Goal: Information Seeking & Learning: Learn about a topic

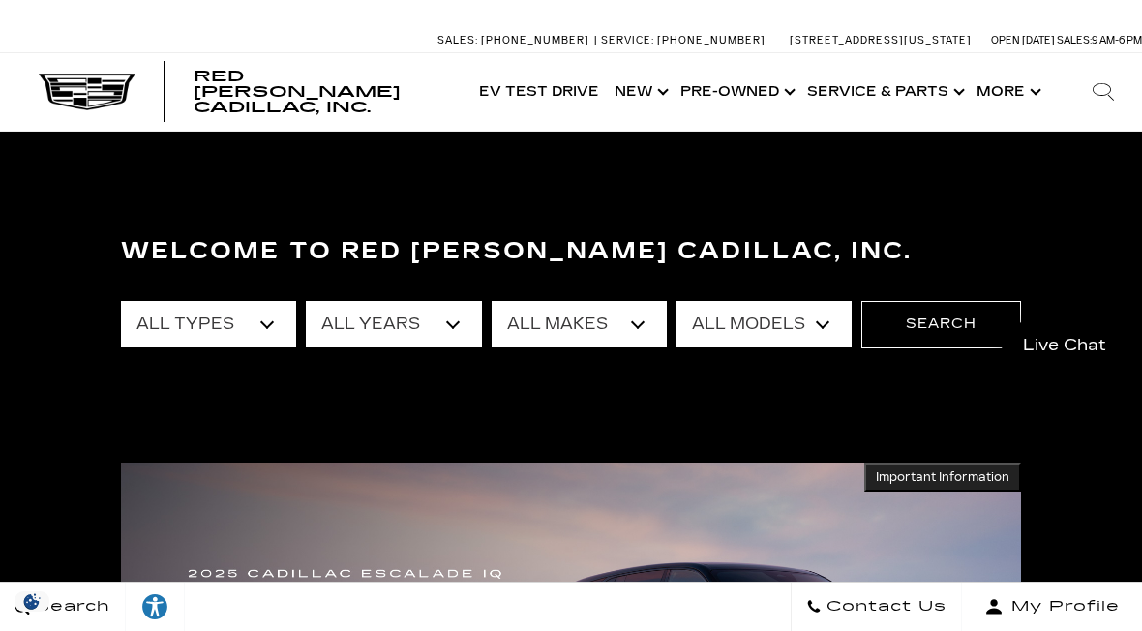
click at [265, 339] on select "All Types New Used Certified Used Demo" at bounding box center [208, 324] width 175 height 46
select select "New"
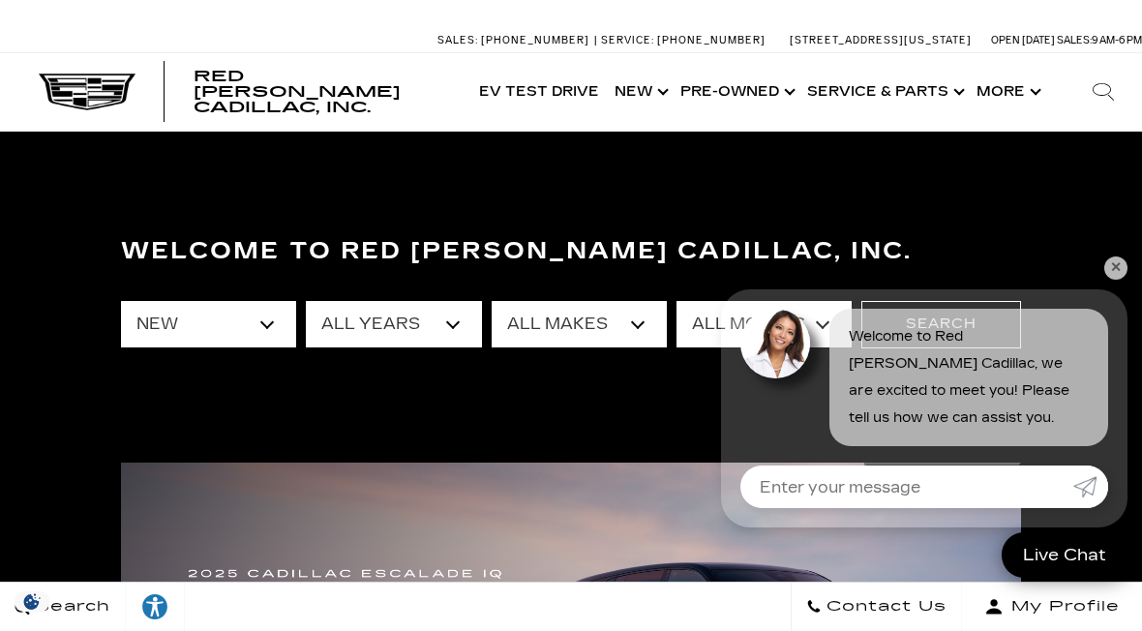
click at [1112, 263] on link "✕" at bounding box center [1115, 267] width 23 height 23
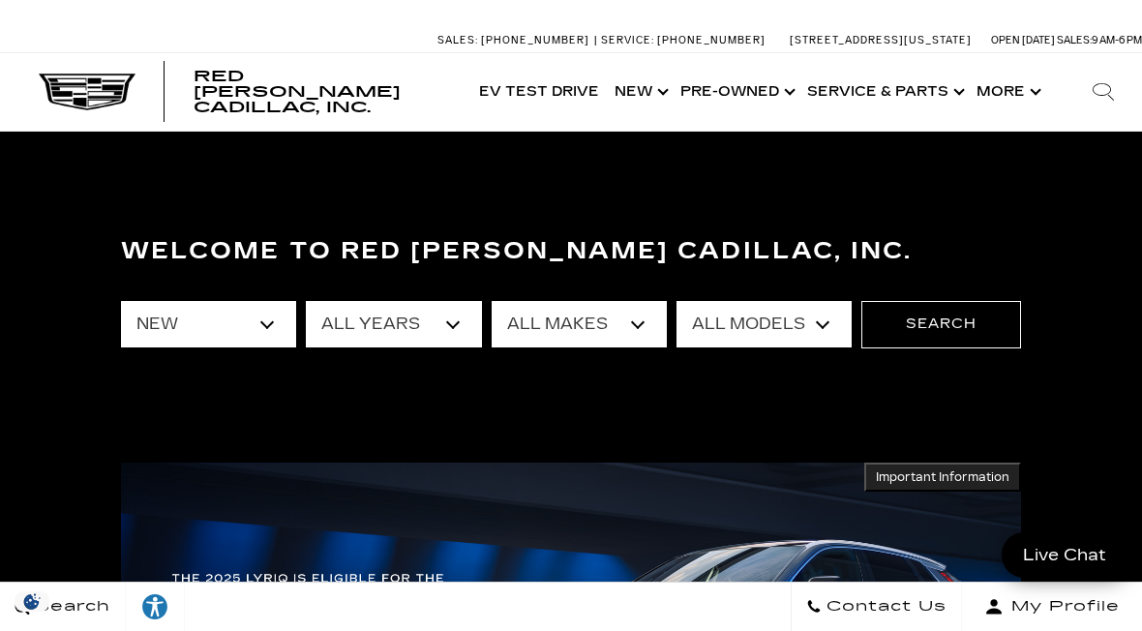
click at [447, 336] on select "All Years 2026 2025 2024" at bounding box center [393, 324] width 175 height 46
select select "2025"
click at [637, 330] on select "All Makes Cadillac" at bounding box center [579, 324] width 175 height 46
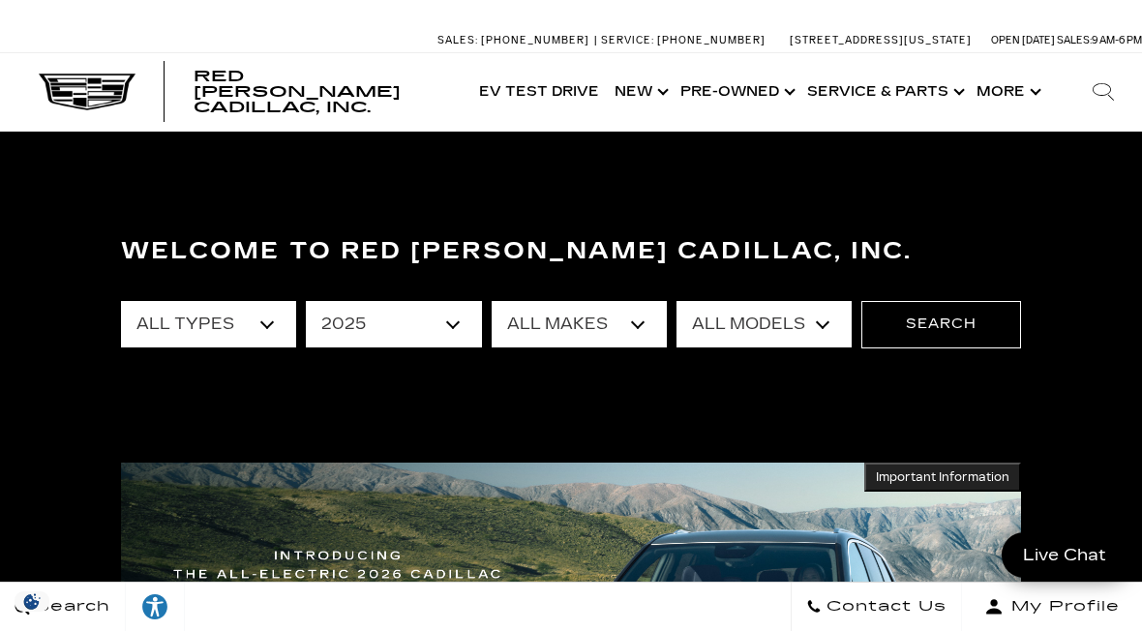
select select "Cadillac"
click at [827, 329] on select "All Models CT4 Escalade Escalade ESV ESCALADE IQ LYRIQ OPTIQ XT5 XT6" at bounding box center [763, 324] width 175 height 46
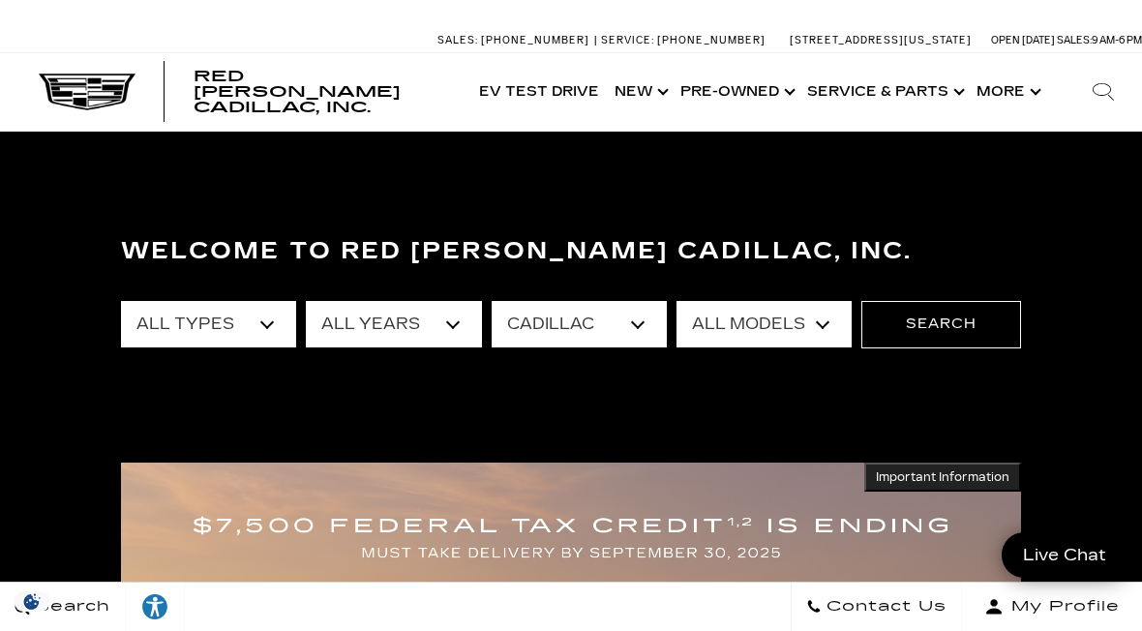
select select "ESCALADE IQ"
click at [828, 324] on select "All Models CT4 Escalade Escalade ESV ESCALADE IQ LYRIQ OPTIQ XT5 XT6" at bounding box center [763, 324] width 175 height 46
click at [966, 334] on button "Search" at bounding box center [941, 324] width 160 height 46
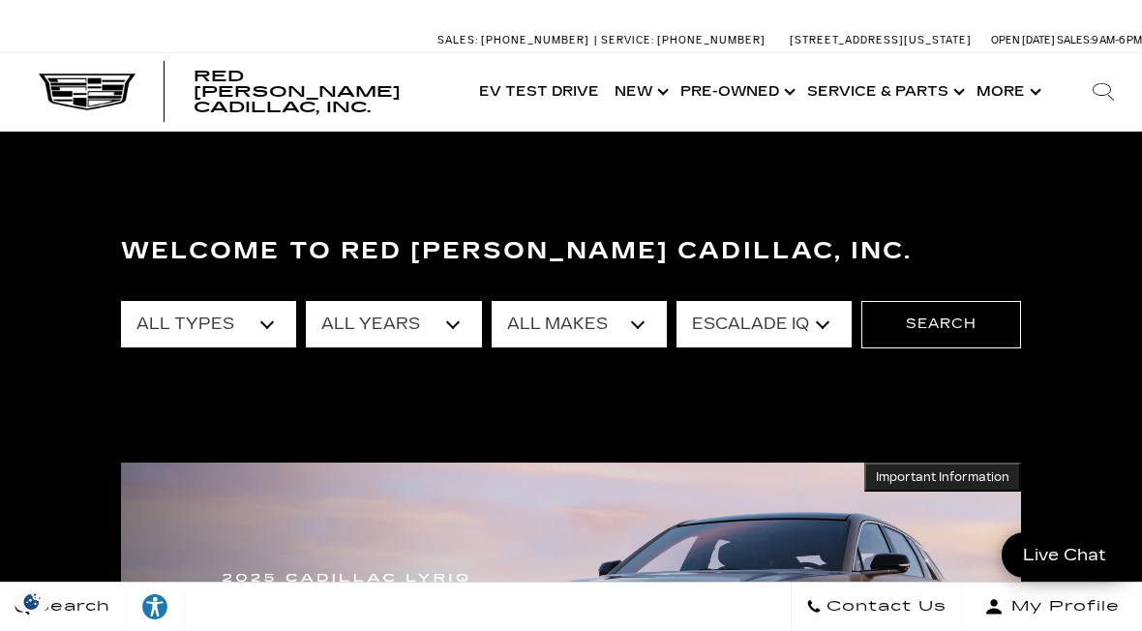
click at [805, 344] on select "All Models CT4 Escalade Escalade ESV ESCALADE IQ LYRIQ OPTIQ XT5 XT6" at bounding box center [763, 324] width 175 height 46
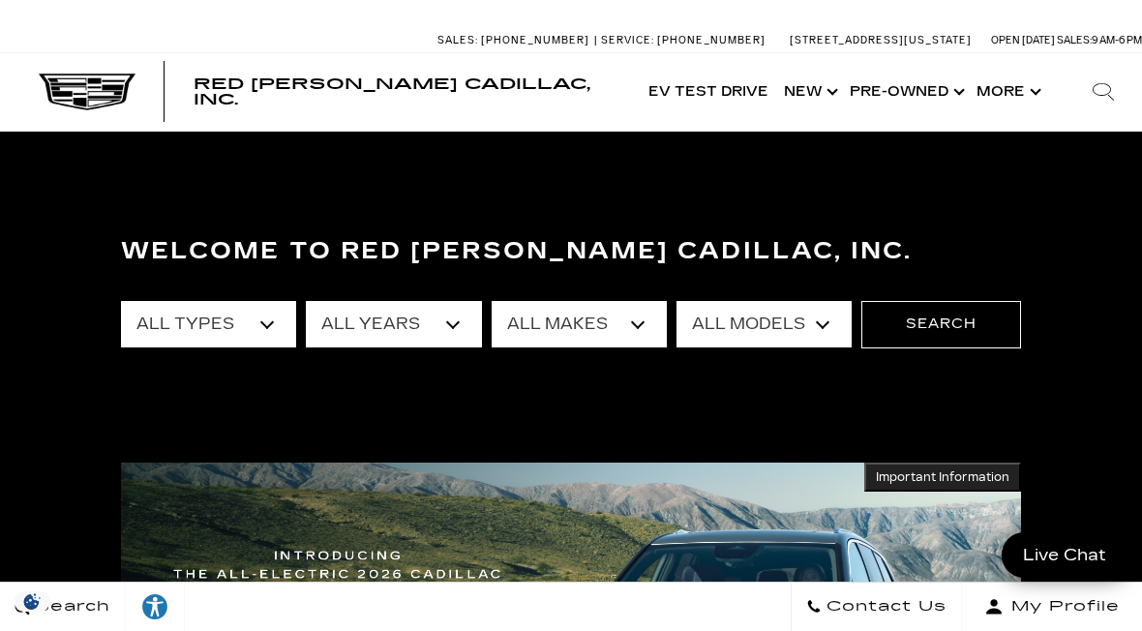
click at [272, 325] on select "All Types New Used Certified Used Demo" at bounding box center [208, 324] width 175 height 46
select select "New"
click at [463, 333] on select "All Years 2026 2025 2024" at bounding box center [393, 324] width 175 height 46
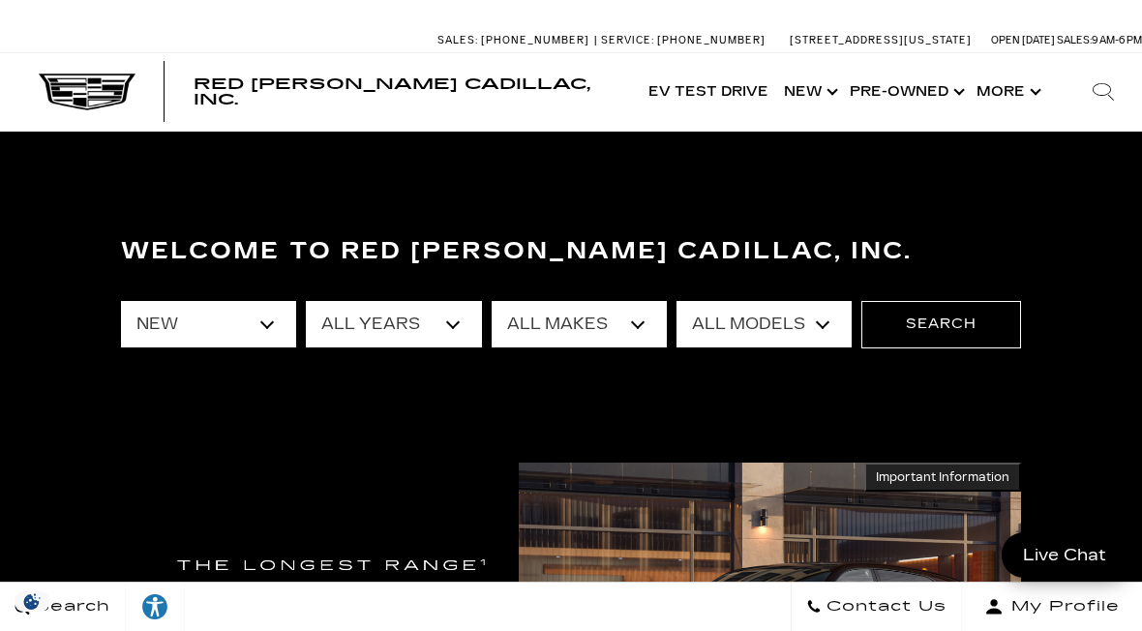
select select "2025"
click at [641, 322] on select "All Makes Cadillac" at bounding box center [579, 324] width 175 height 46
select select "Cadillac"
click at [821, 325] on select "All Models CT4 Escalade Escalade ESV ESCALADE IQ LYRIQ OPTIQ XT5 XT6" at bounding box center [763, 324] width 175 height 46
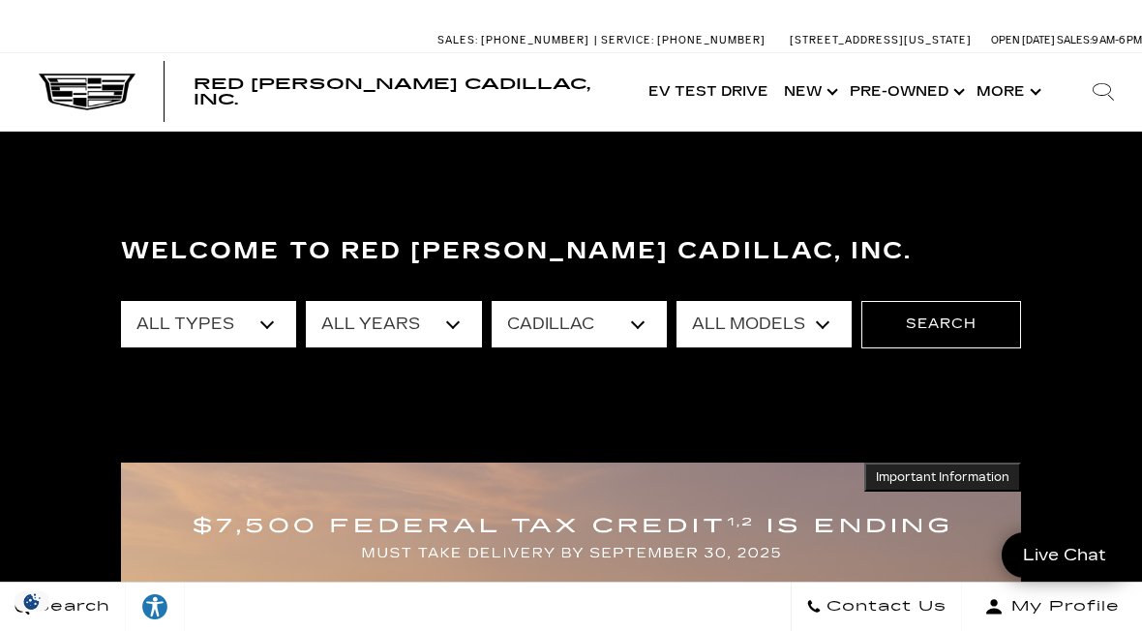
click at [953, 325] on button "Search" at bounding box center [941, 324] width 160 height 46
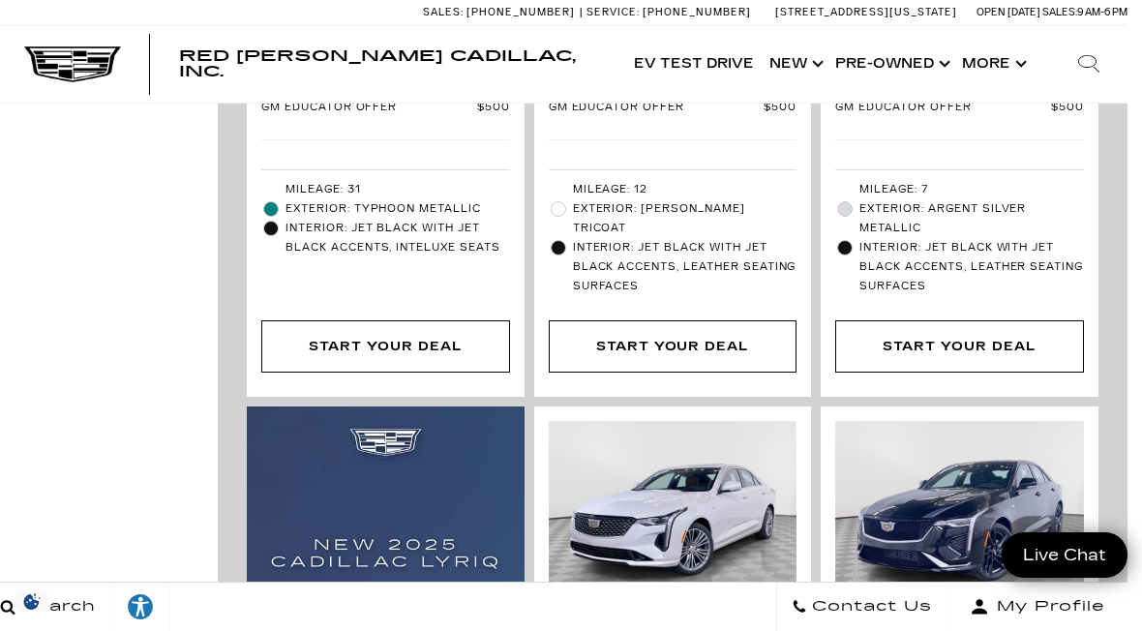
scroll to position [1046, 15]
